Goal: Connect with others: Connect with others

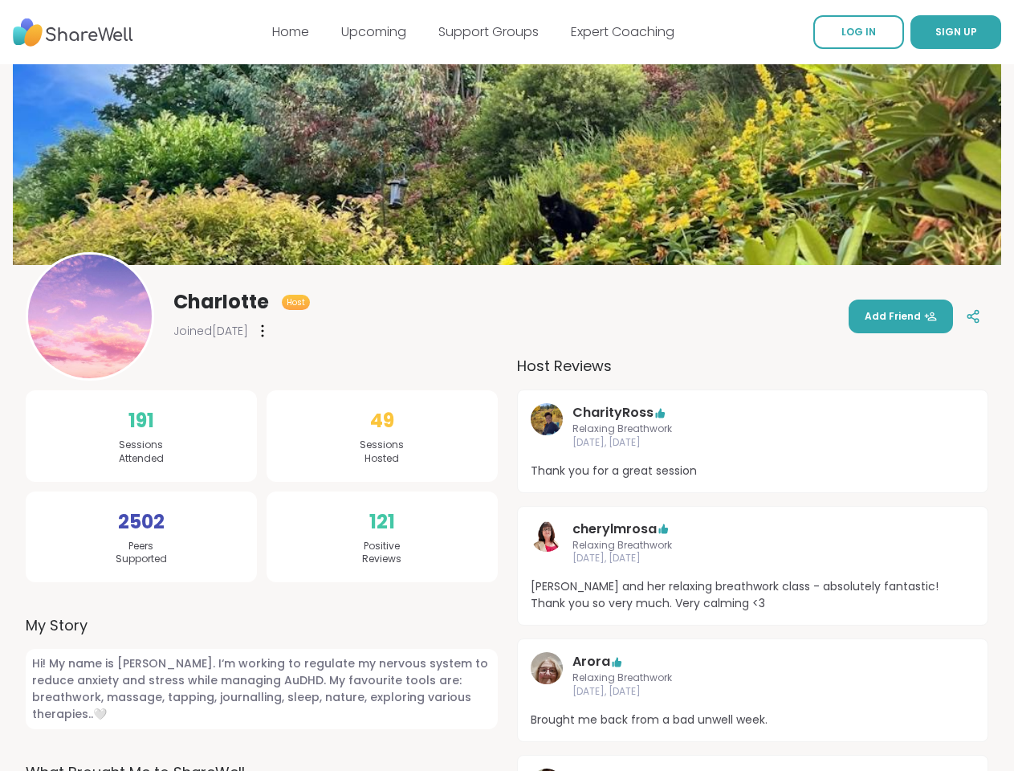
click at [935, 32] on span "SIGN UP" at bounding box center [956, 32] width 42 height 14
click at [263, 331] on icon at bounding box center [263, 330] width 2 height 11
click at [865, 316] on span "Add Friend" at bounding box center [901, 316] width 72 height 14
click at [966, 316] on icon at bounding box center [973, 316] width 14 height 14
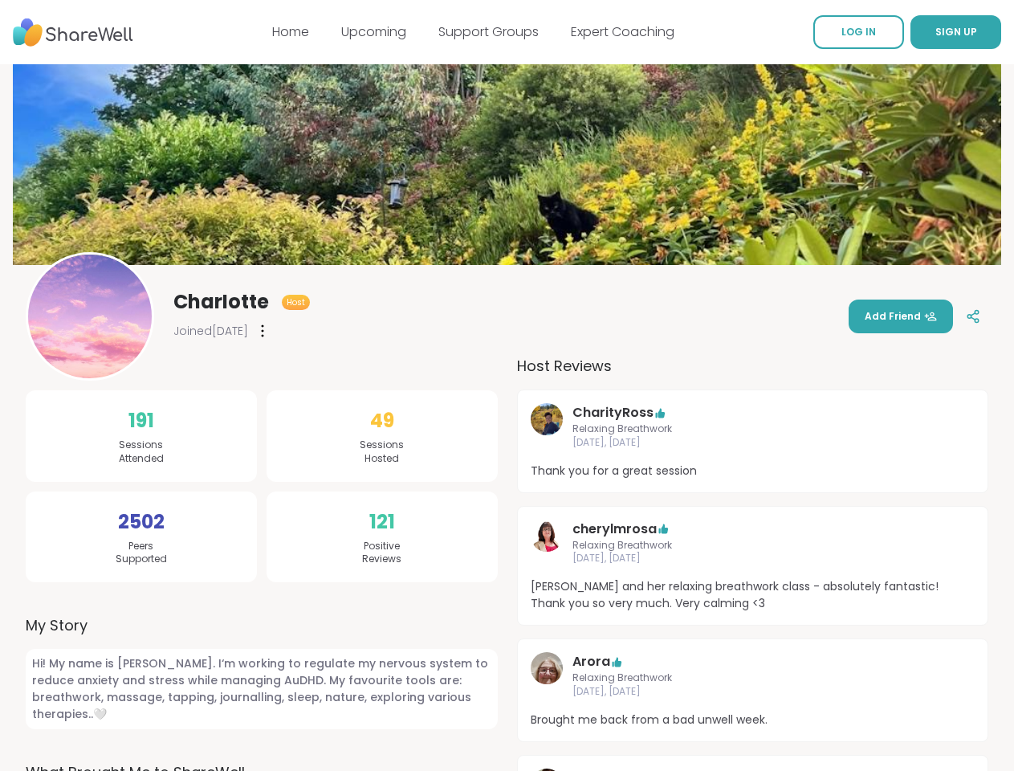
click at [935, 32] on span "SIGN UP" at bounding box center [956, 32] width 42 height 14
click at [263, 331] on icon at bounding box center [263, 330] width 2 height 11
click at [865, 316] on span "Add Friend" at bounding box center [901, 316] width 72 height 14
click at [966, 316] on icon at bounding box center [973, 316] width 14 height 14
